Goal: Transaction & Acquisition: Purchase product/service

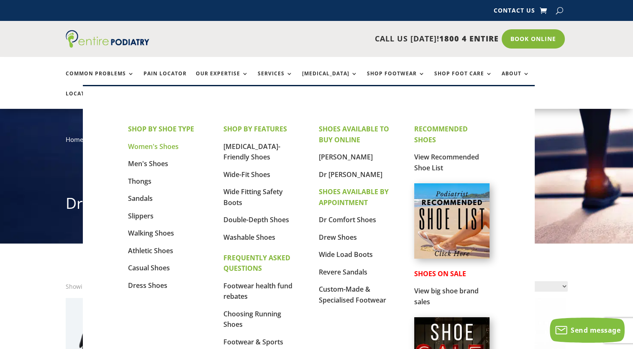
click at [172, 145] on link "Women's Shoes" at bounding box center [153, 146] width 51 height 9
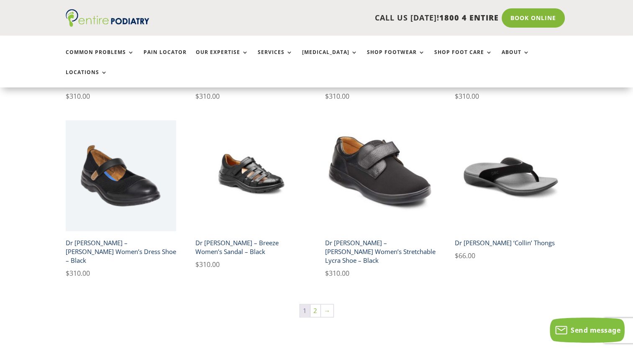
scroll to position [1379, 0]
click at [313, 304] on link "2" at bounding box center [316, 310] width 10 height 13
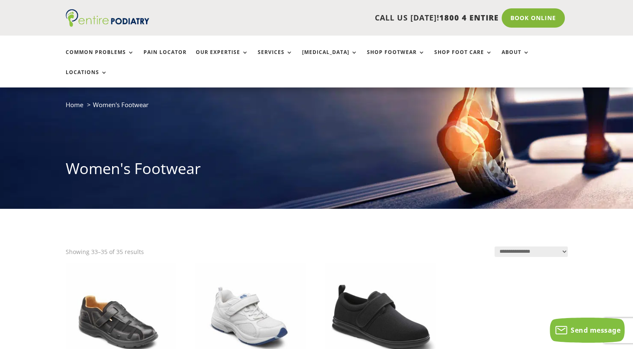
scroll to position [34, 0]
